Goal: Task Accomplishment & Management: Manage account settings

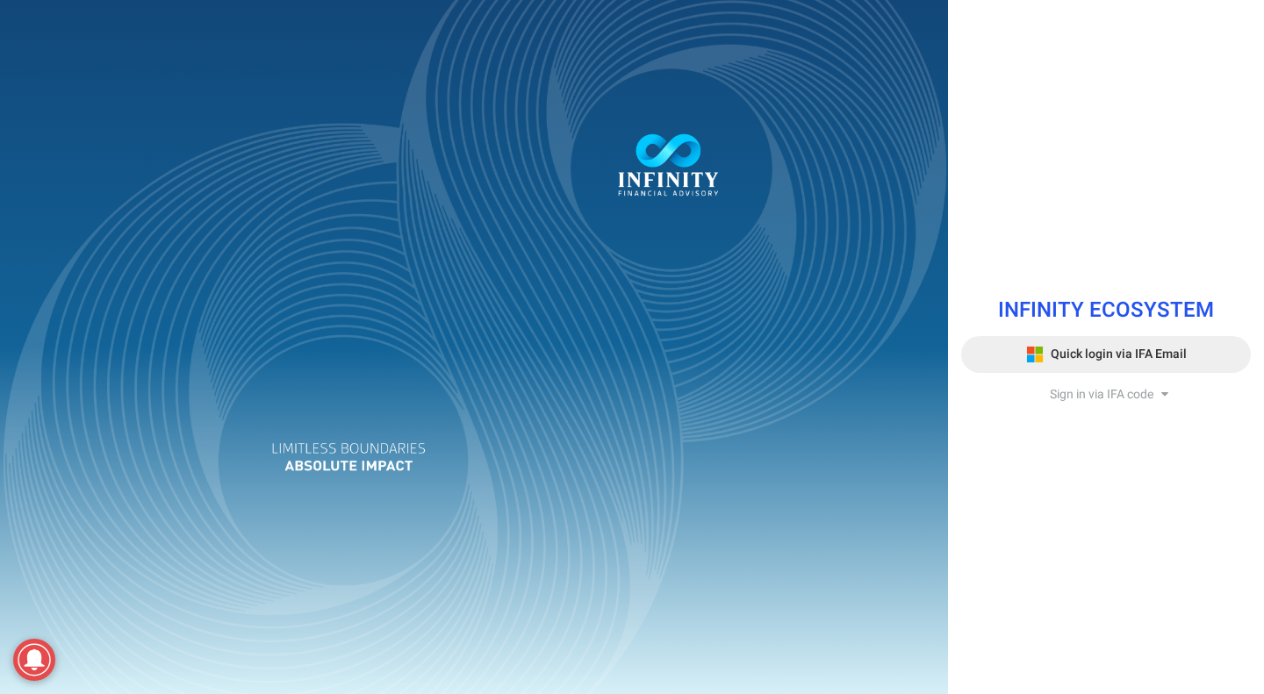
click at [1096, 348] on span "Quick login via IFA Email" at bounding box center [1119, 354] width 136 height 18
